Goal: Task Accomplishment & Management: Manage account settings

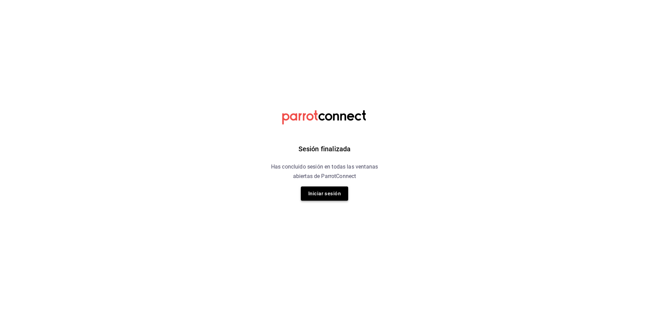
click at [334, 191] on button "Iniciar sesión" at bounding box center [324, 193] width 47 height 14
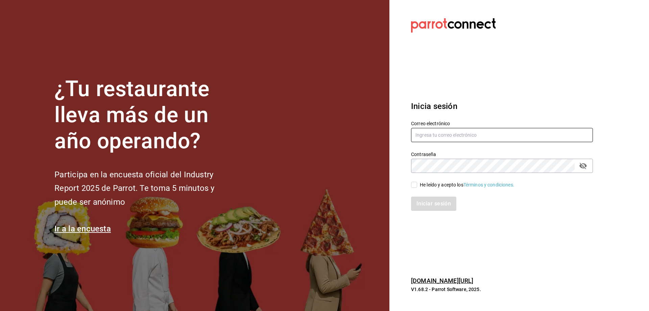
type input "estefania.tiberius@gmail.com"
click at [415, 184] on input "He leído y acepto los Términos y condiciones." at bounding box center [414, 185] width 6 height 6
checkbox input "true"
click at [434, 201] on button "Iniciar sesión" at bounding box center [434, 203] width 46 height 14
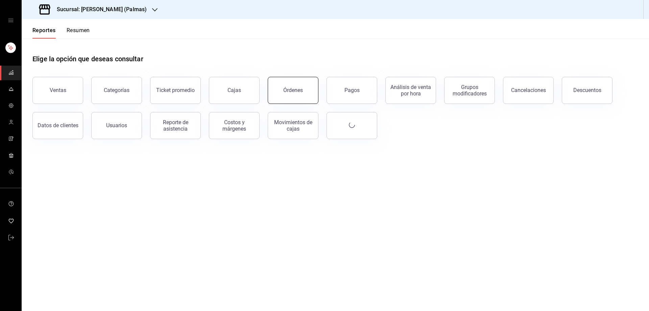
click at [295, 95] on button "Órdenes" at bounding box center [293, 90] width 51 height 27
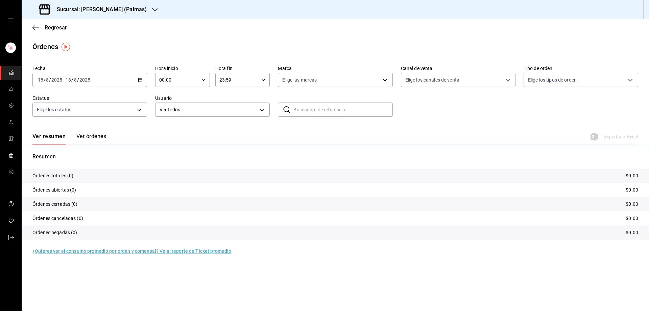
click at [152, 7] on div at bounding box center [154, 9] width 5 height 7
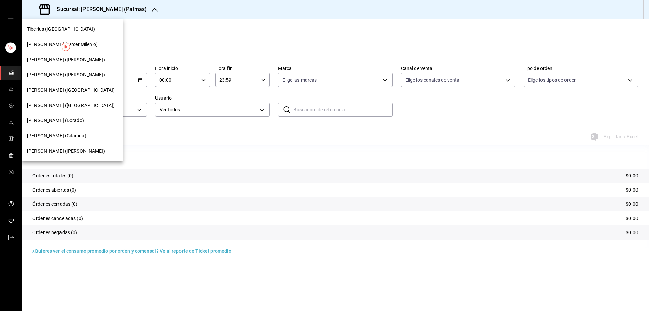
click at [53, 60] on span "[PERSON_NAME] ([PERSON_NAME])" at bounding box center [66, 59] width 78 height 7
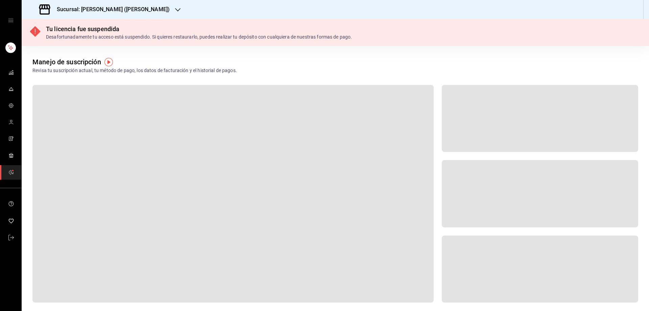
click at [134, 7] on div "Sucursal: [PERSON_NAME] ([PERSON_NAME])" at bounding box center [105, 9] width 156 height 19
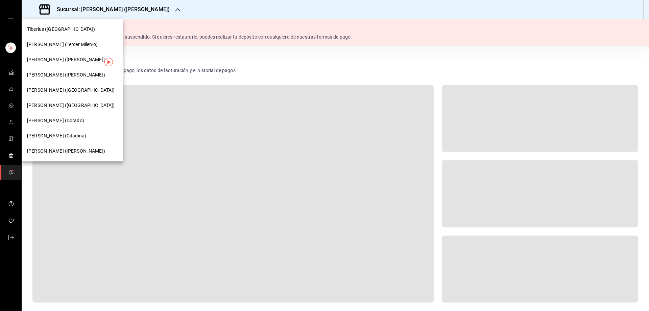
click at [216, 199] on div at bounding box center [324, 155] width 649 height 311
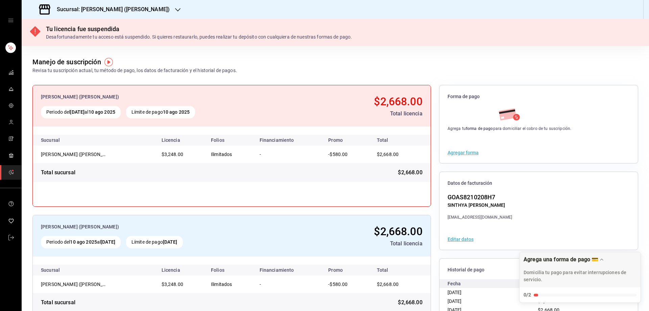
click at [175, 6] on div at bounding box center [177, 9] width 5 height 7
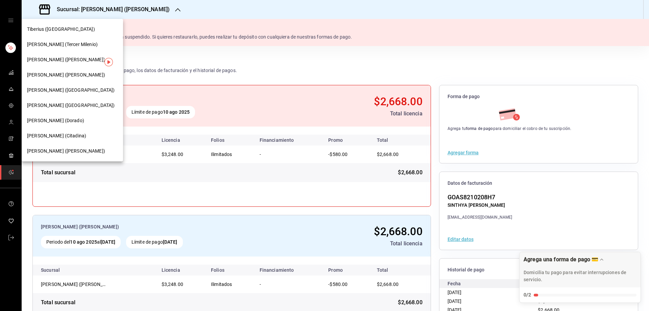
click at [61, 151] on span "[PERSON_NAME] ([PERSON_NAME])" at bounding box center [66, 150] width 78 height 7
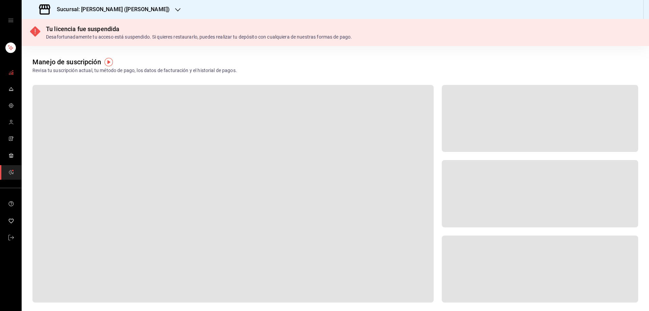
click at [12, 73] on icon "mailbox folders" at bounding box center [10, 72] width 5 height 5
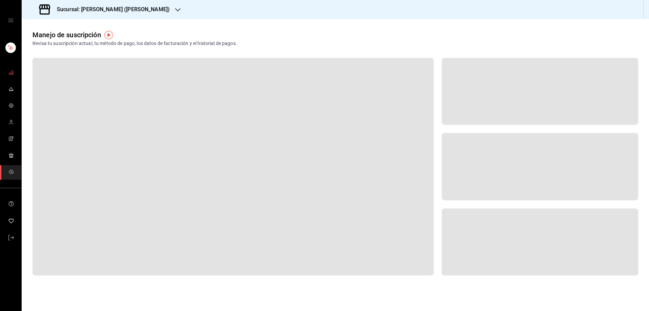
click at [12, 73] on rect "mailbox folders" at bounding box center [12, 73] width 1 height 2
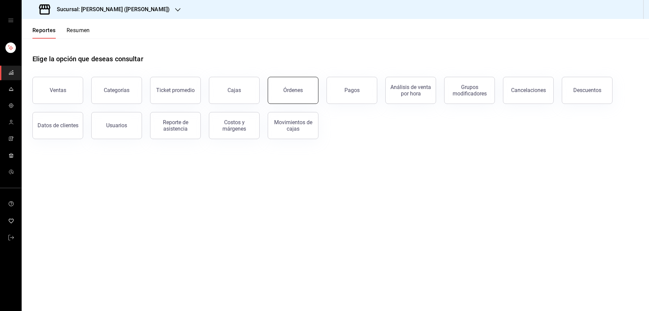
click at [287, 91] on div "Órdenes" at bounding box center [293, 90] width 20 height 6
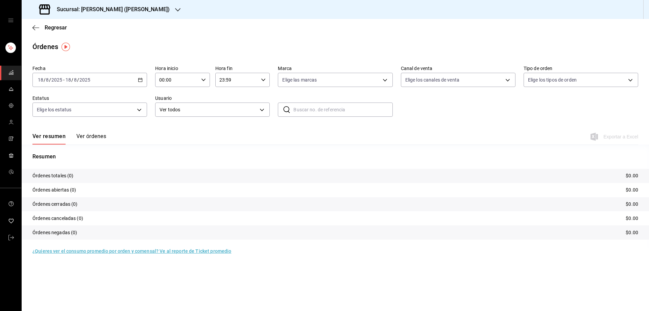
click at [139, 79] on icon "button" at bounding box center [140, 79] width 5 height 5
click at [82, 176] on span "Rango de fechas" at bounding box center [64, 176] width 52 height 7
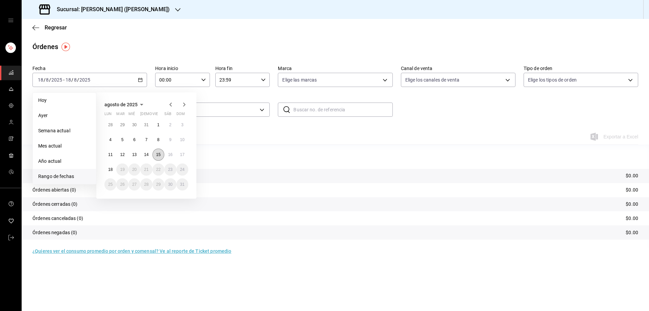
click at [158, 156] on abbr "15" at bounding box center [158, 154] width 4 height 5
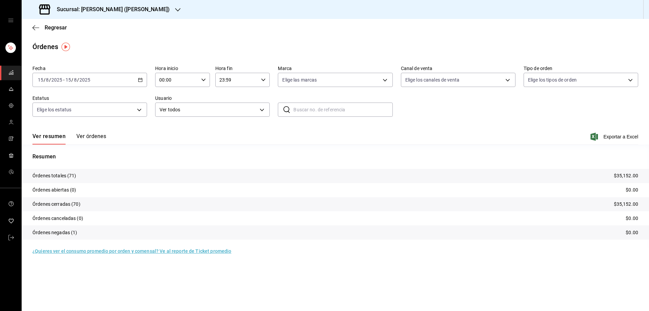
click at [142, 80] on \(Stroke\) "button" at bounding box center [140, 80] width 4 height 4
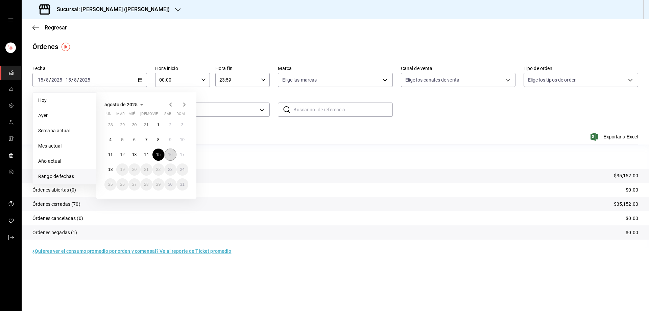
click at [171, 155] on abbr "16" at bounding box center [170, 154] width 4 height 5
click at [171, 156] on abbr "16" at bounding box center [170, 154] width 4 height 5
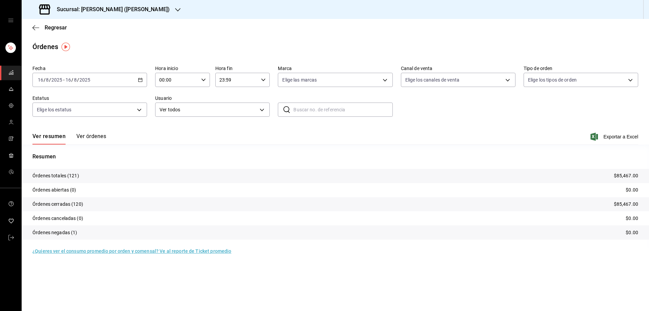
click at [140, 78] on icon "button" at bounding box center [140, 79] width 5 height 5
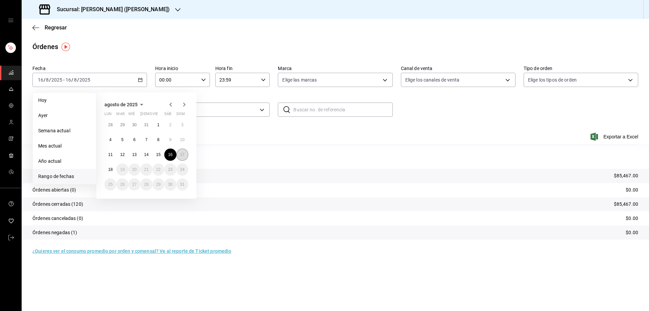
click at [182, 154] on abbr "17" at bounding box center [182, 154] width 4 height 5
click at [182, 155] on abbr "17" at bounding box center [182, 154] width 4 height 5
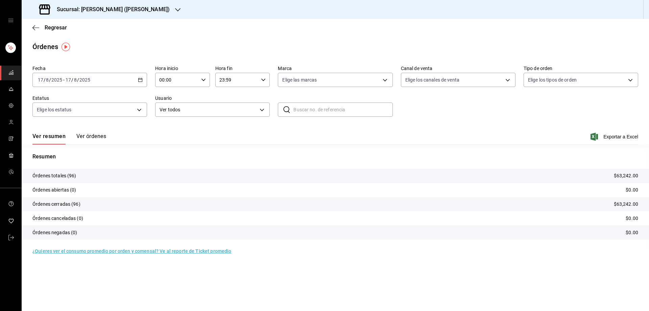
click at [175, 8] on icon "button" at bounding box center [177, 9] width 5 height 5
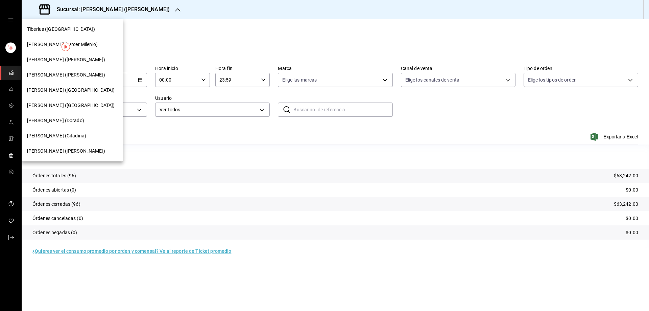
click at [40, 39] on div "[PERSON_NAME] (Tercer Milenio)" at bounding box center [72, 44] width 101 height 15
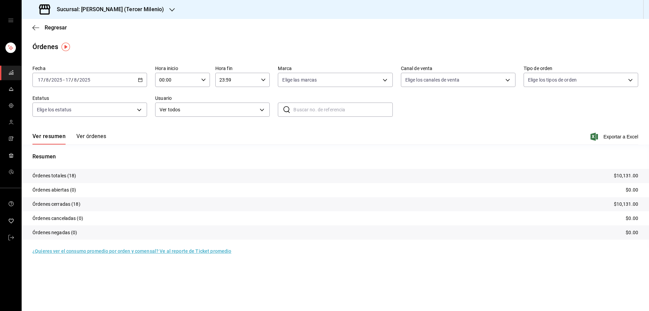
click at [142, 81] on icon "button" at bounding box center [140, 79] width 5 height 5
click at [69, 176] on span "Rango de fechas" at bounding box center [64, 176] width 52 height 7
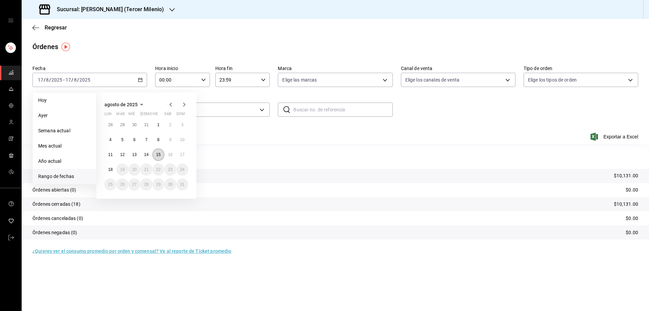
click at [160, 152] on abbr "15" at bounding box center [158, 154] width 4 height 5
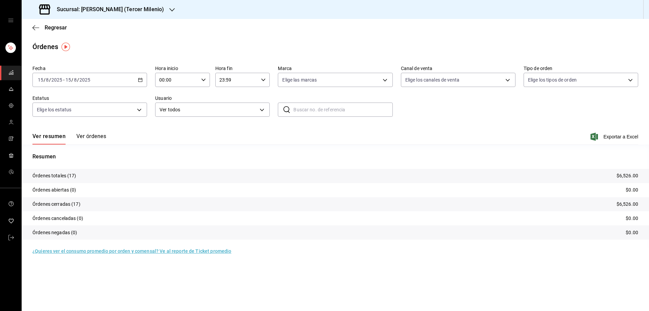
click at [142, 76] on div "[DATE] [DATE] - [DATE] [DATE]" at bounding box center [89, 80] width 115 height 14
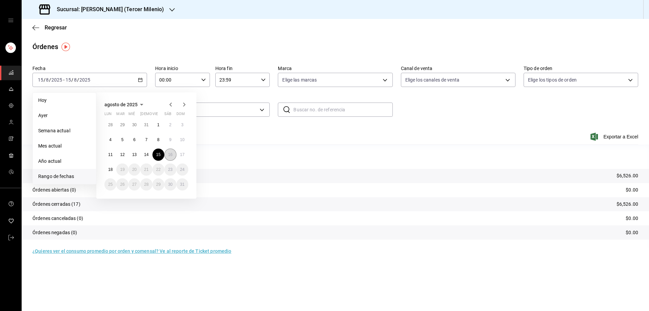
click at [172, 154] on abbr "16" at bounding box center [170, 154] width 4 height 5
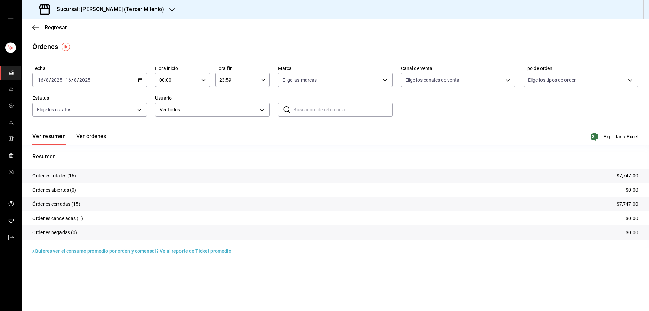
click at [141, 76] on div "[DATE] [DATE] - [DATE] [DATE]" at bounding box center [89, 80] width 115 height 14
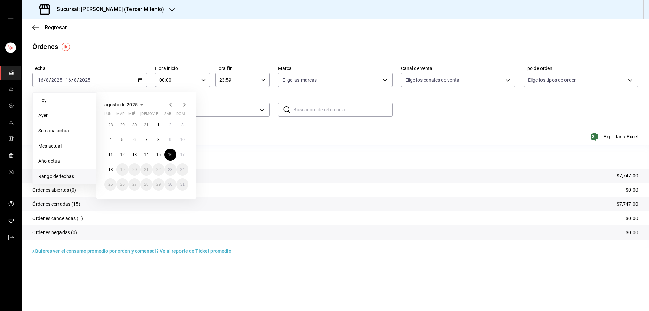
click at [188, 159] on div "28 29 30 31 1 2 3 4 5 6 7 8 9 10 11 12 13 14 15 16 17 18 19 20 21 22 23 24 25 2…" at bounding box center [146, 155] width 84 height 72
click at [183, 156] on abbr "17" at bounding box center [182, 154] width 4 height 5
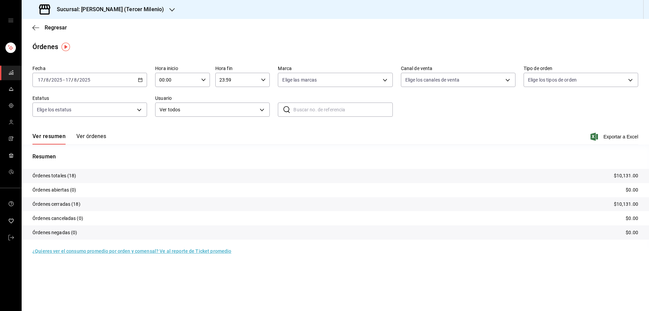
click at [156, 6] on div "Sucursal: [PERSON_NAME] (Tercer Milenio)" at bounding box center [102, 9] width 150 height 19
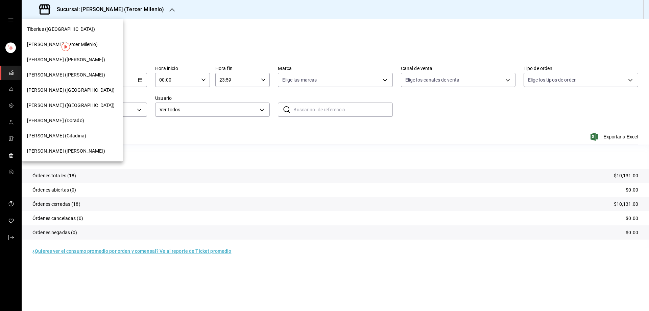
click at [52, 75] on span "[PERSON_NAME] ([PERSON_NAME])" at bounding box center [66, 74] width 78 height 7
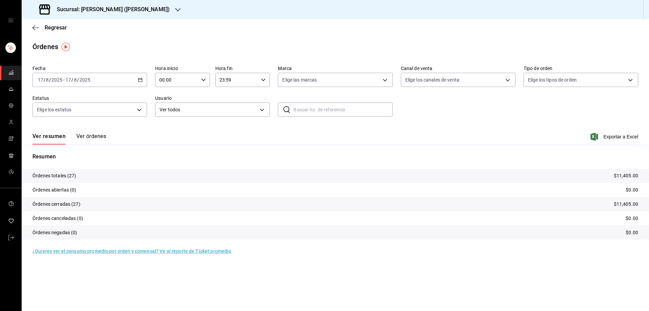
click at [139, 77] on div "[DATE] [DATE] - [DATE] [DATE]" at bounding box center [89, 80] width 115 height 14
click at [84, 175] on span "Rango de fechas" at bounding box center [64, 176] width 52 height 7
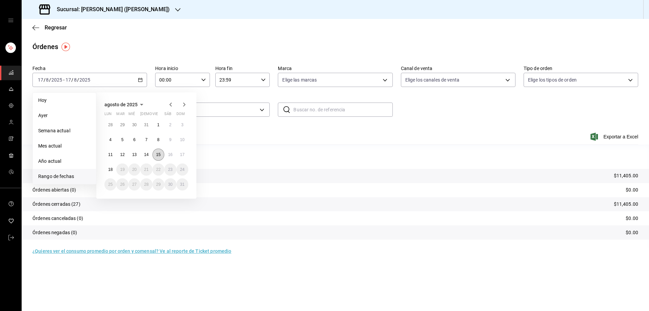
click at [161, 154] on abbr "15" at bounding box center [158, 154] width 4 height 5
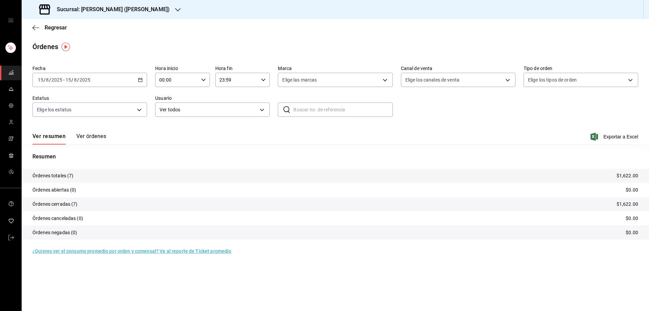
click at [139, 75] on div "[DATE] [DATE] - [DATE] [DATE]" at bounding box center [89, 80] width 115 height 14
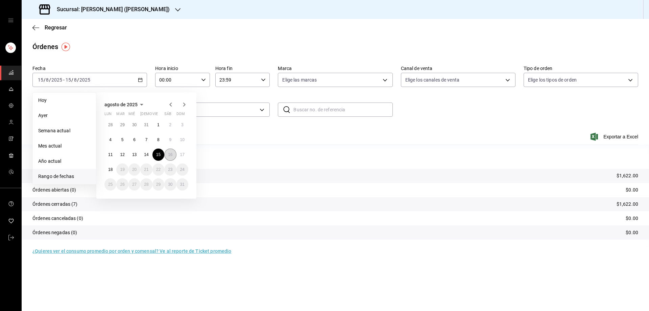
click at [171, 156] on abbr "16" at bounding box center [170, 154] width 4 height 5
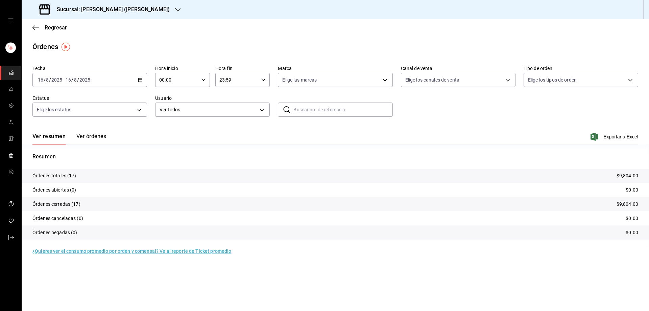
click at [142, 76] on div "[DATE] [DATE] - [DATE] [DATE]" at bounding box center [89, 80] width 115 height 14
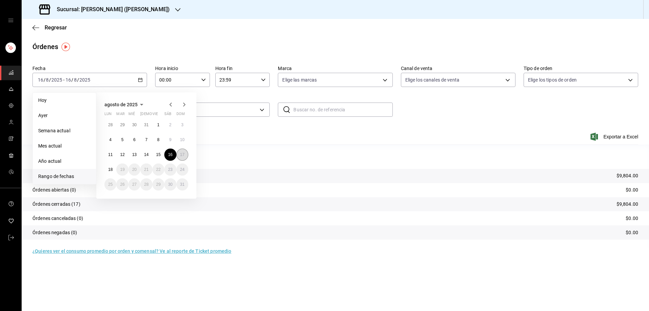
click at [185, 156] on button "17" at bounding box center [183, 154] width 12 height 12
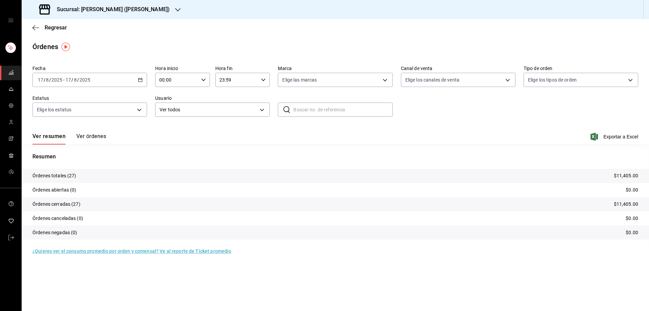
click at [132, 7] on div "Sucursal: [PERSON_NAME] ([PERSON_NAME])" at bounding box center [105, 9] width 156 height 19
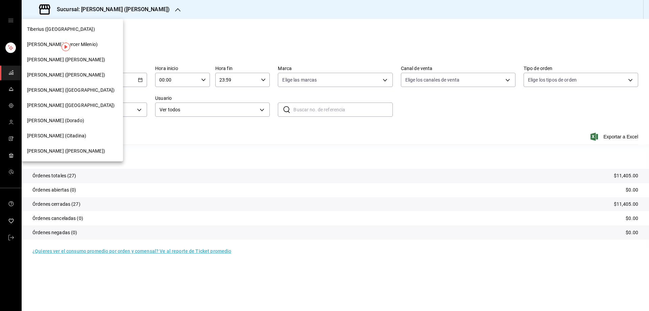
click at [54, 105] on span "[PERSON_NAME] ([GEOGRAPHIC_DATA])" at bounding box center [71, 105] width 88 height 7
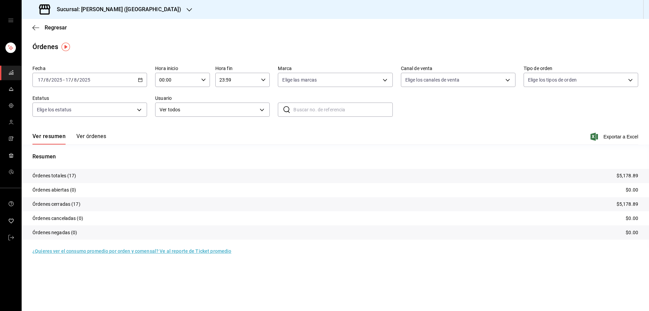
click at [139, 75] on div "[DATE] [DATE] - [DATE] [DATE]" at bounding box center [89, 80] width 115 height 14
click at [66, 178] on span "Rango de fechas" at bounding box center [64, 176] width 52 height 7
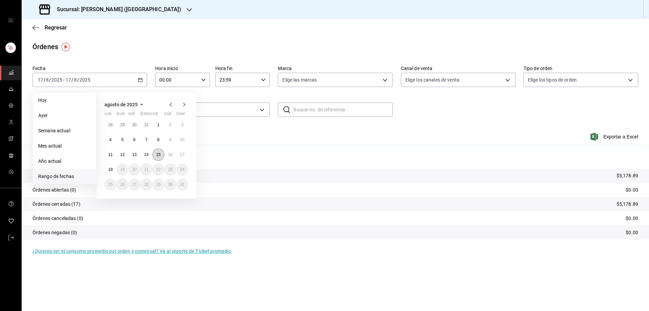
click at [159, 156] on abbr "15" at bounding box center [158, 154] width 4 height 5
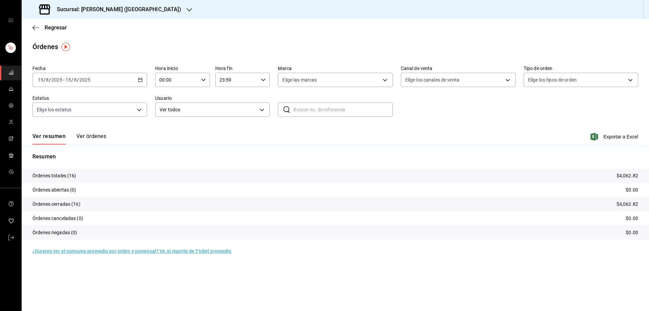
click at [140, 77] on icon "button" at bounding box center [140, 79] width 5 height 5
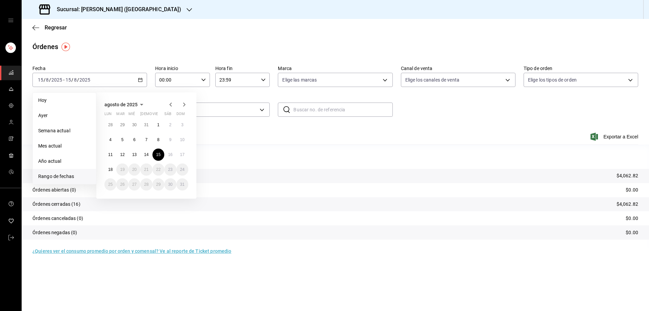
click at [260, 166] on div "Resumen Órdenes totales (16) $4,062.82 Órdenes abiertas (0) $0.00 Órdenes cerra…" at bounding box center [336, 200] width 628 height 95
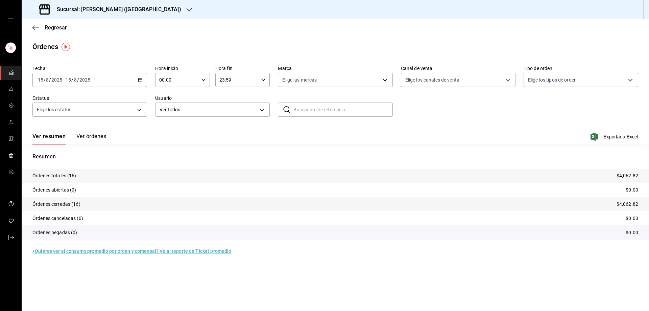
click at [139, 81] on \(Stroke\) "button" at bounding box center [140, 80] width 4 height 4
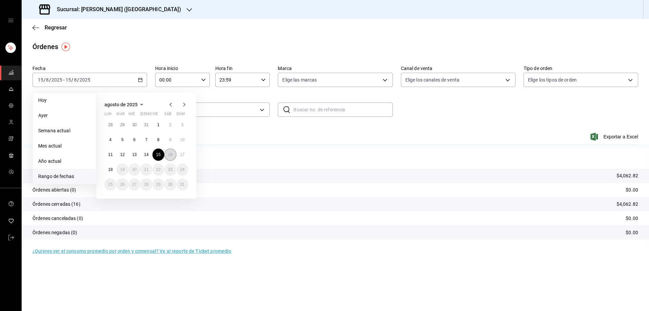
click at [171, 156] on abbr "16" at bounding box center [170, 154] width 4 height 5
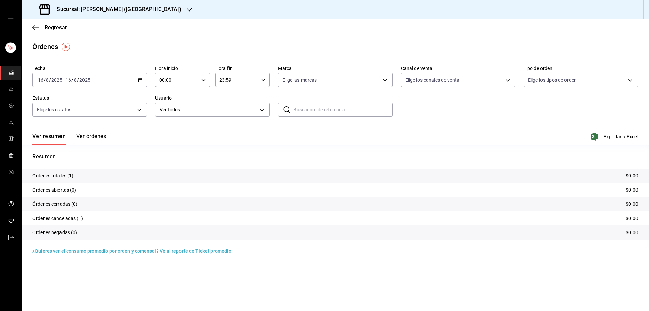
click at [136, 77] on div "[DATE] [DATE] - [DATE] [DATE]" at bounding box center [89, 80] width 115 height 14
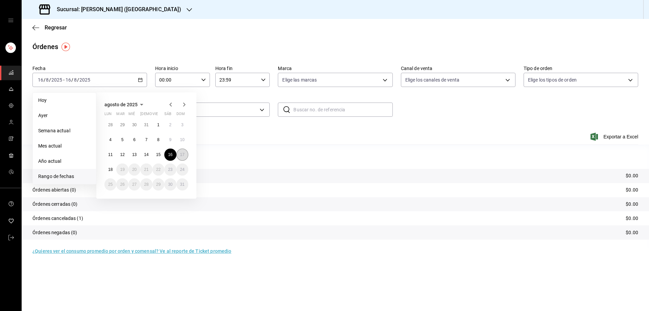
click at [179, 154] on button "17" at bounding box center [183, 154] width 12 height 12
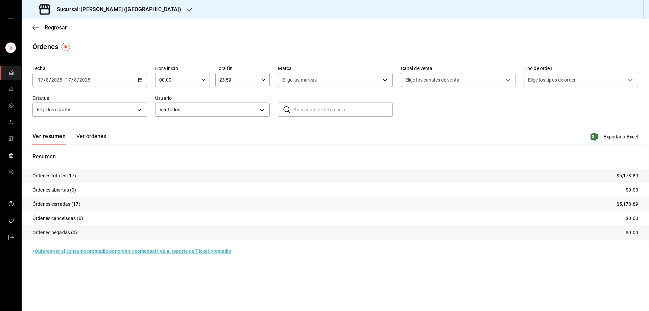
click at [130, 5] on div "Sucursal: [PERSON_NAME] ([GEOGRAPHIC_DATA])" at bounding box center [111, 9] width 168 height 19
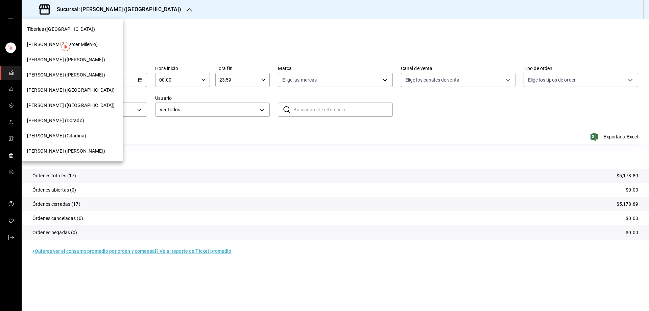
click at [51, 73] on span "[PERSON_NAME] ([PERSON_NAME])" at bounding box center [66, 74] width 78 height 7
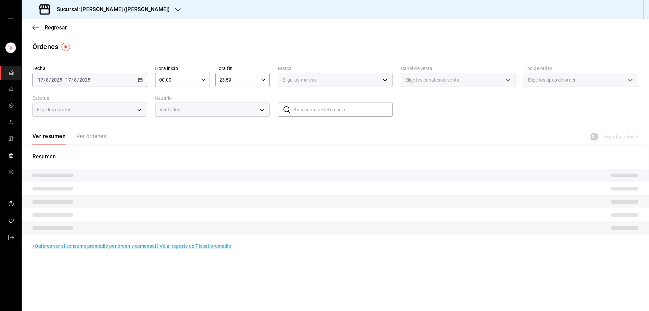
click at [175, 10] on icon "button" at bounding box center [177, 9] width 5 height 5
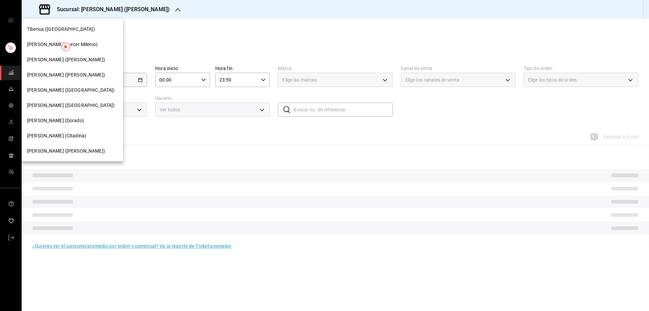
click at [50, 37] on div "[PERSON_NAME] (Tercer Milenio)" at bounding box center [72, 44] width 101 height 15
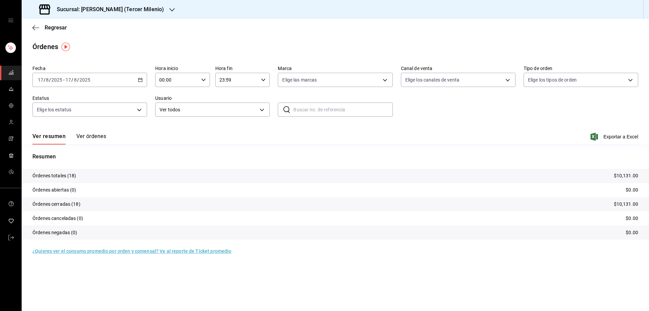
click at [140, 77] on icon "button" at bounding box center [140, 79] width 5 height 5
click at [74, 177] on span "Rango de fechas" at bounding box center [64, 176] width 52 height 7
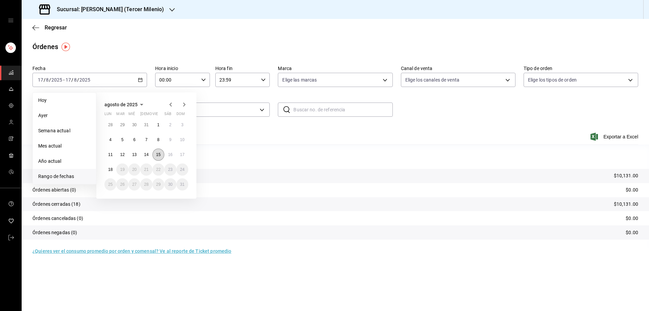
click at [158, 155] on abbr "15" at bounding box center [158, 154] width 4 height 5
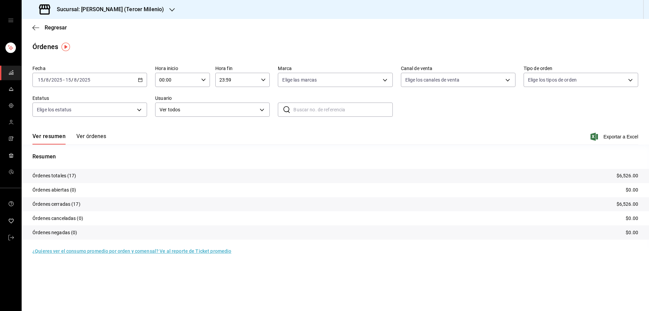
click at [140, 75] on div "[DATE] [DATE] - [DATE] [DATE]" at bounding box center [89, 80] width 115 height 14
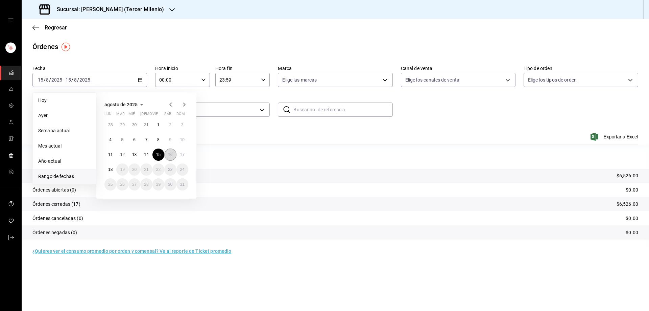
click at [170, 155] on abbr "16" at bounding box center [170, 154] width 4 height 5
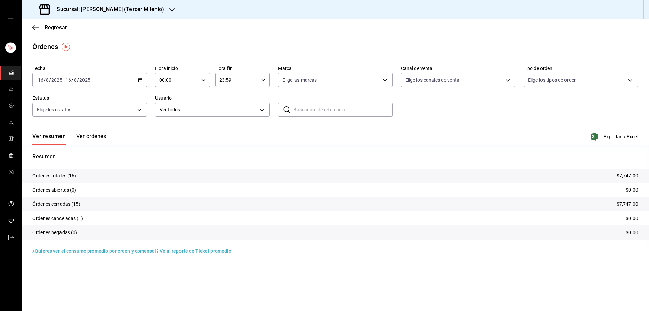
click at [169, 7] on icon "button" at bounding box center [171, 9] width 5 height 5
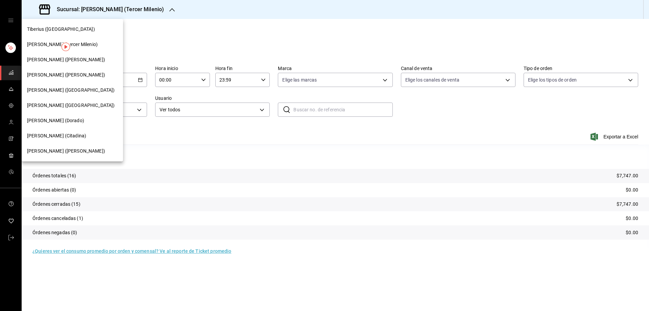
click at [54, 26] on span "Tiberius ([GEOGRAPHIC_DATA])" at bounding box center [61, 29] width 68 height 7
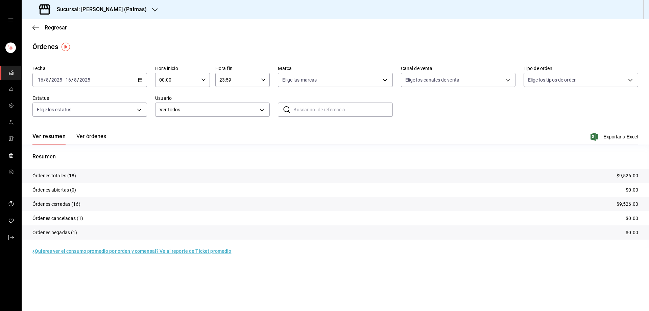
click at [139, 79] on icon "button" at bounding box center [140, 79] width 5 height 5
click at [66, 177] on span "Rango de fechas" at bounding box center [64, 176] width 52 height 7
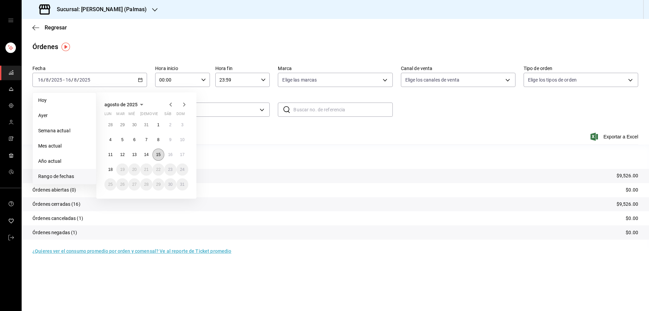
click at [162, 155] on button "15" at bounding box center [159, 154] width 12 height 12
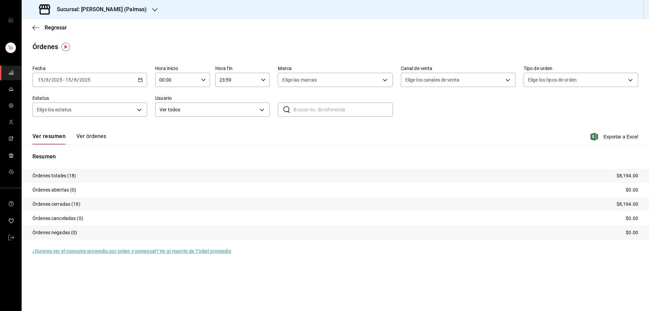
click at [141, 75] on div "[DATE] [DATE] - [DATE] [DATE]" at bounding box center [89, 80] width 115 height 14
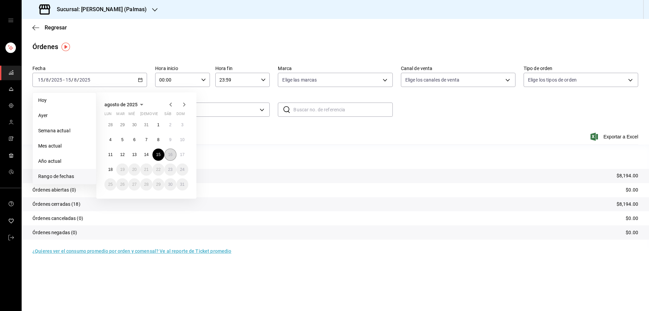
click at [171, 158] on button "16" at bounding box center [170, 154] width 12 height 12
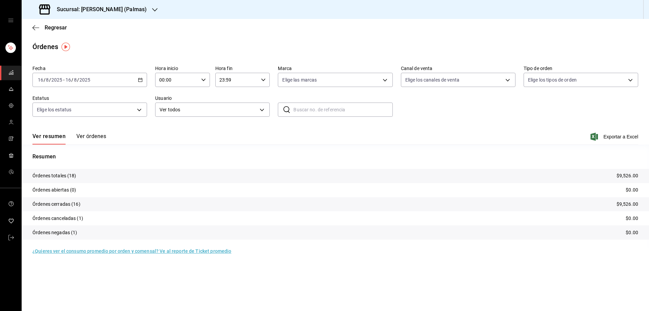
click at [140, 79] on icon "button" at bounding box center [140, 79] width 5 height 5
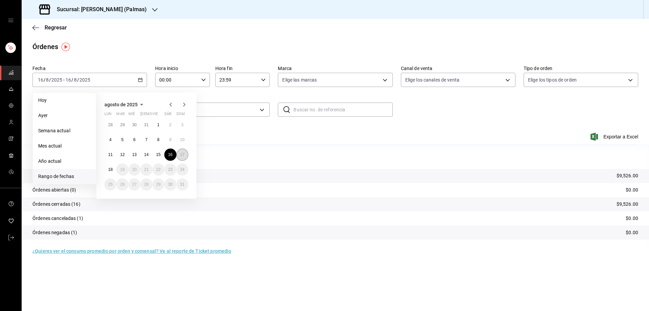
click at [182, 158] on button "17" at bounding box center [183, 154] width 12 height 12
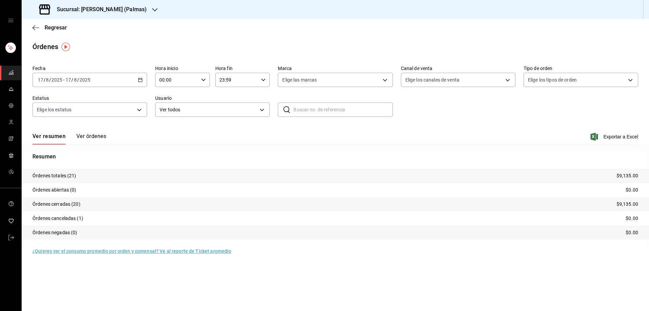
click at [152, 6] on div at bounding box center [154, 9] width 5 height 7
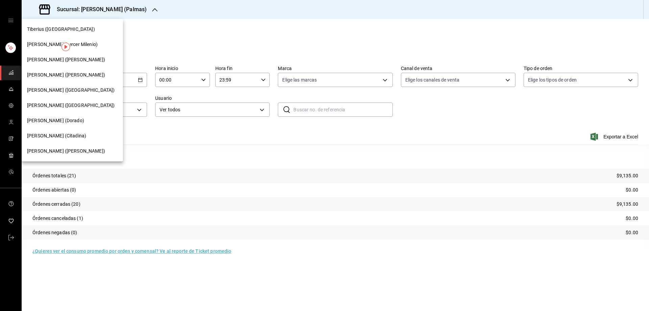
click at [52, 94] on div "[PERSON_NAME] ([GEOGRAPHIC_DATA])" at bounding box center [72, 90] width 101 height 15
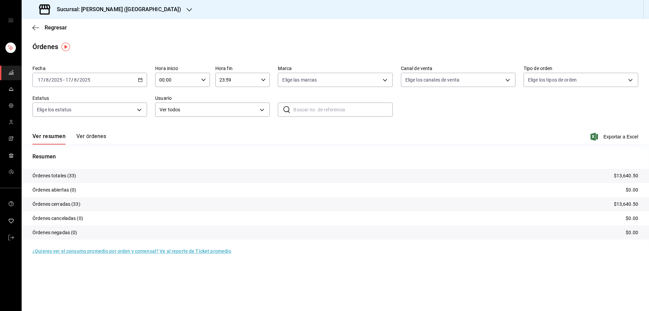
click at [140, 77] on div "[DATE] [DATE] - [DATE] [DATE]" at bounding box center [89, 80] width 115 height 14
click at [71, 176] on span "Rango de fechas" at bounding box center [64, 176] width 52 height 7
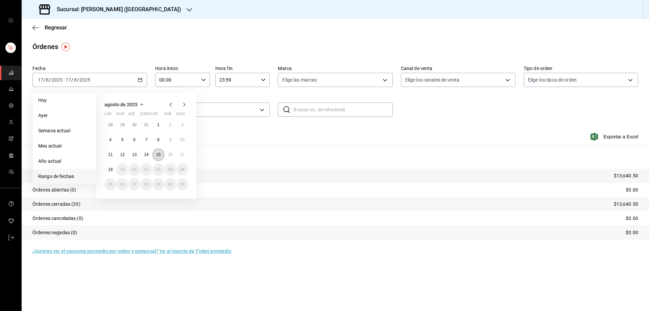
click at [159, 154] on abbr "15" at bounding box center [158, 154] width 4 height 5
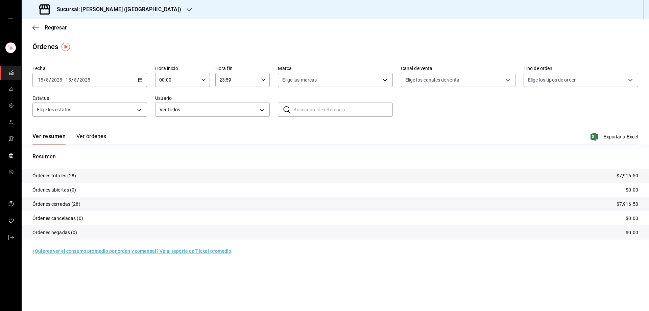
click at [143, 80] on div "[DATE] [DATE] - [DATE] [DATE]" at bounding box center [89, 80] width 115 height 14
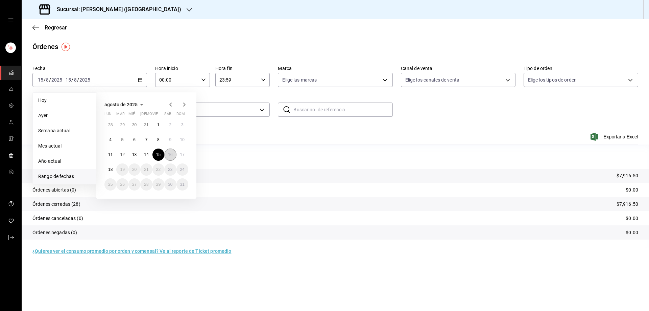
click at [169, 153] on abbr "16" at bounding box center [170, 154] width 4 height 5
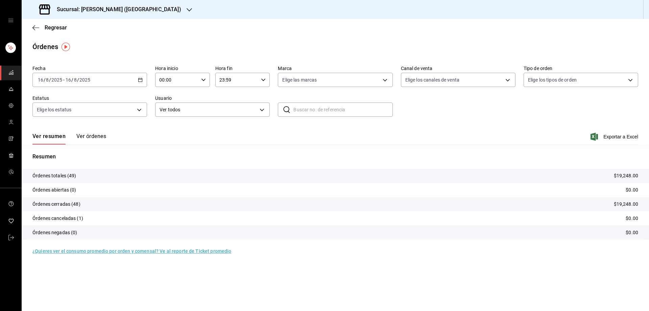
click at [135, 77] on div "[DATE] [DATE] - [DATE] [DATE]" at bounding box center [89, 80] width 115 height 14
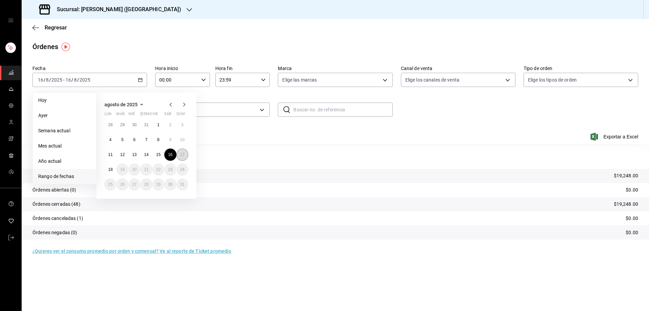
click at [185, 151] on button "17" at bounding box center [183, 154] width 12 height 12
